Goal: Information Seeking & Learning: Learn about a topic

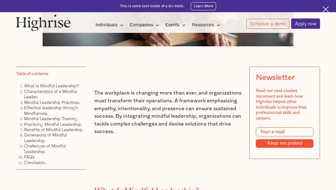
scroll to position [327, 0]
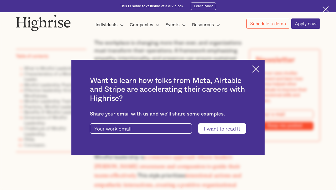
click at [258, 69] on img at bounding box center [255, 68] width 7 height 7
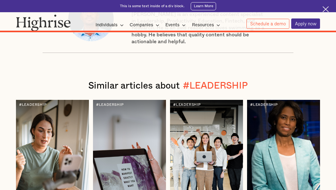
scroll to position [5971, 0]
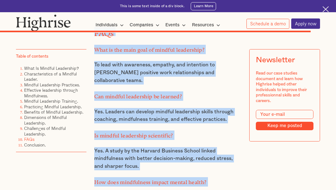
scroll to position [5254, 0]
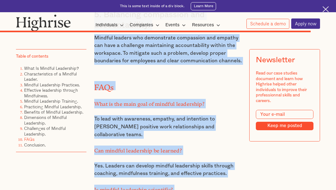
drag, startPoint x: 94, startPoint y: 123, endPoint x: 194, endPoint y: 115, distance: 100.8
copy div "Lor ipsumdolo si ametcons adip elit sedd, eiu temporincidid utla etdolorem aliq…"
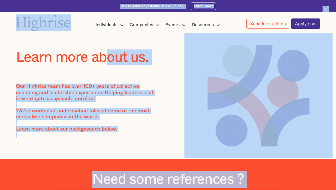
drag, startPoint x: 12, startPoint y: 20, endPoint x: 101, endPoint y: 51, distance: 94.6
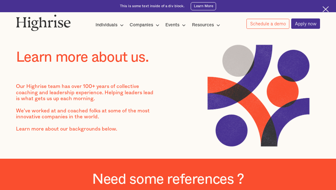
click at [46, 54] on h1 "Learn more about us." at bounding box center [92, 57] width 152 height 16
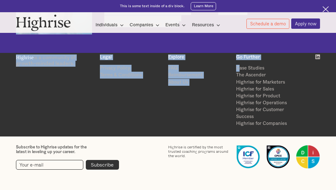
scroll to position [977, 0]
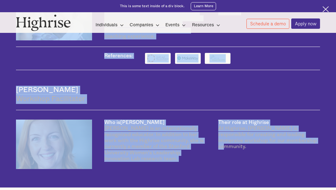
drag, startPoint x: 15, startPoint y: 59, endPoint x: 241, endPoint y: 149, distance: 243.1
copy div "Learn more about us. Our Highrise team has over 100+ years of collective coachi…"
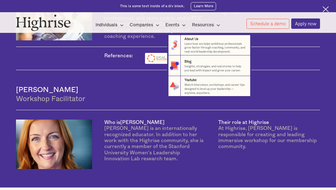
click at [65, 52] on nav "8 About Us Learn how we helps ambitious professionals grow faster through coach…" at bounding box center [168, 62] width 376 height 70
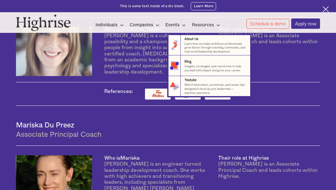
scroll to position [41, 0]
